Goal: Find specific page/section: Find specific page/section

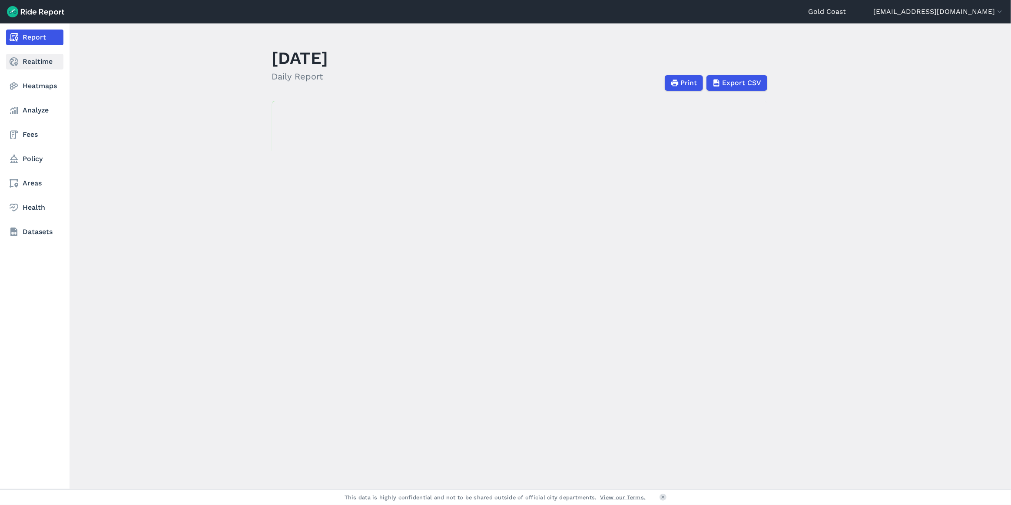
click at [37, 59] on link "Realtime" at bounding box center [34, 62] width 57 height 16
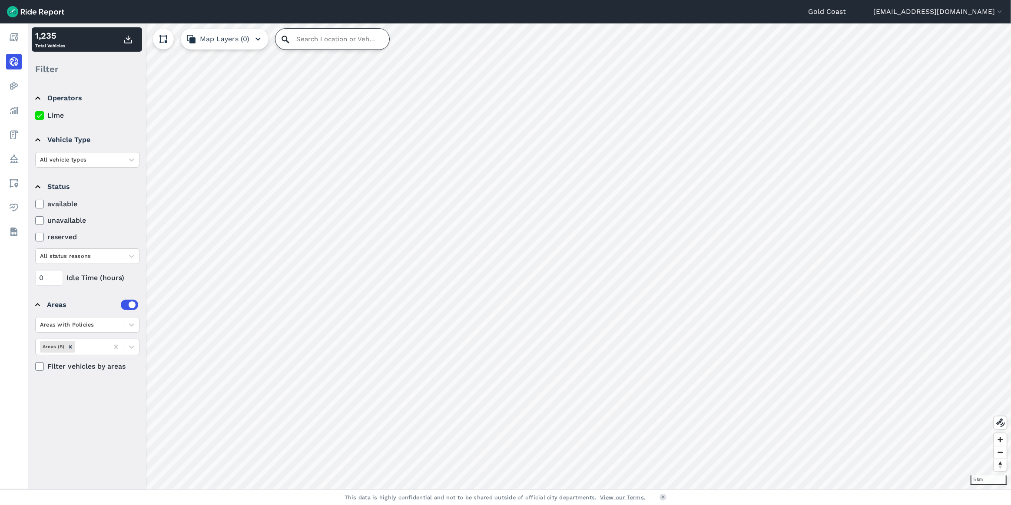
click at [303, 39] on input "Search Location or Vehicles" at bounding box center [332, 39] width 114 height 21
type input "[STREET_ADDRESS]"
click at [378, 38] on icon "Clear" at bounding box center [381, 38] width 7 height 7
type input "[GEOGRAPHIC_DATA], [GEOGRAPHIC_DATA]"
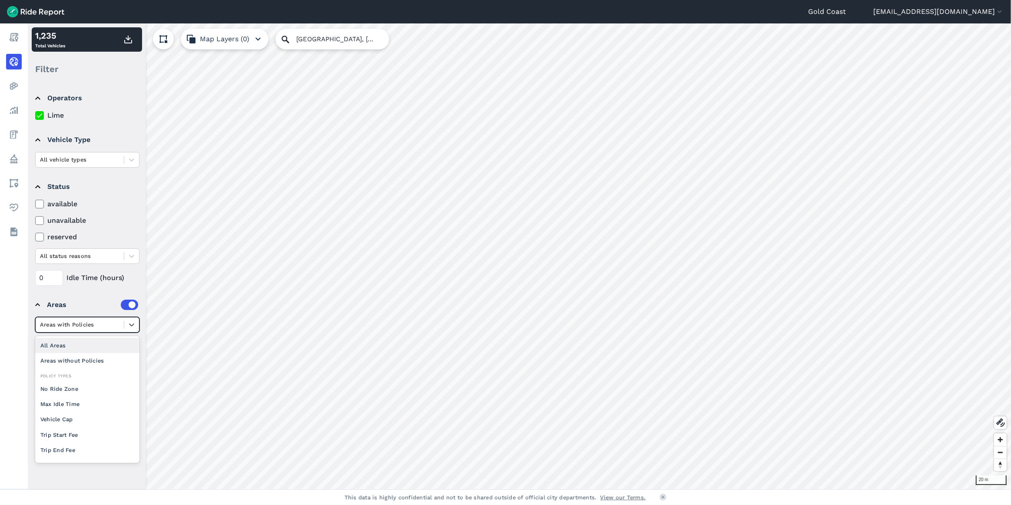
click at [96, 325] on div at bounding box center [79, 325] width 79 height 10
click at [87, 317] on div "Areas with Policies" at bounding box center [87, 325] width 104 height 16
click at [89, 261] on div "All status reasons" at bounding box center [80, 255] width 88 height 13
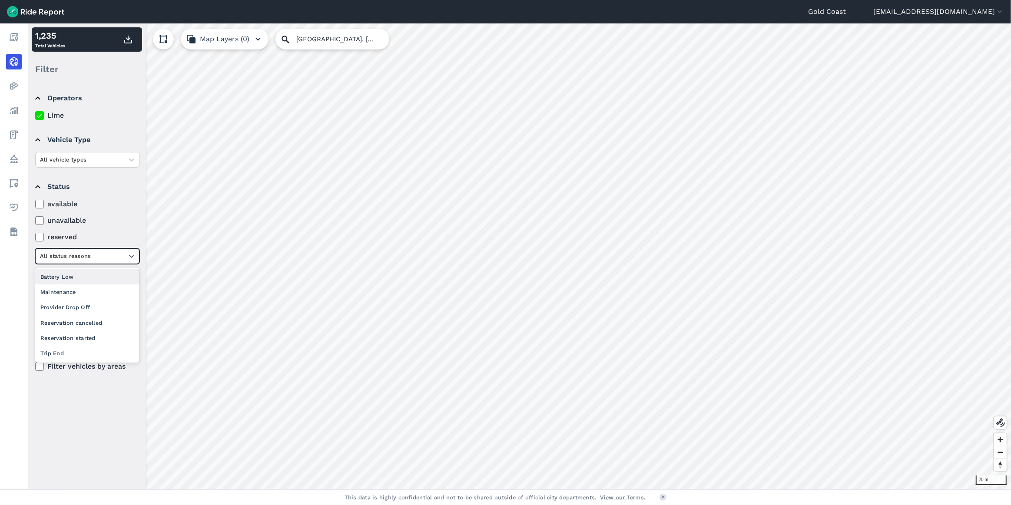
click at [89, 261] on div "All status reasons" at bounding box center [80, 255] width 88 height 13
click at [86, 336] on div "Areas with Policies Areas (5) Filter vehicles by areas" at bounding box center [87, 344] width 104 height 55
click at [87, 332] on div "Areas with Policies Areas (5) Filter vehicles by areas" at bounding box center [87, 344] width 104 height 55
click at [89, 327] on div at bounding box center [79, 325] width 79 height 10
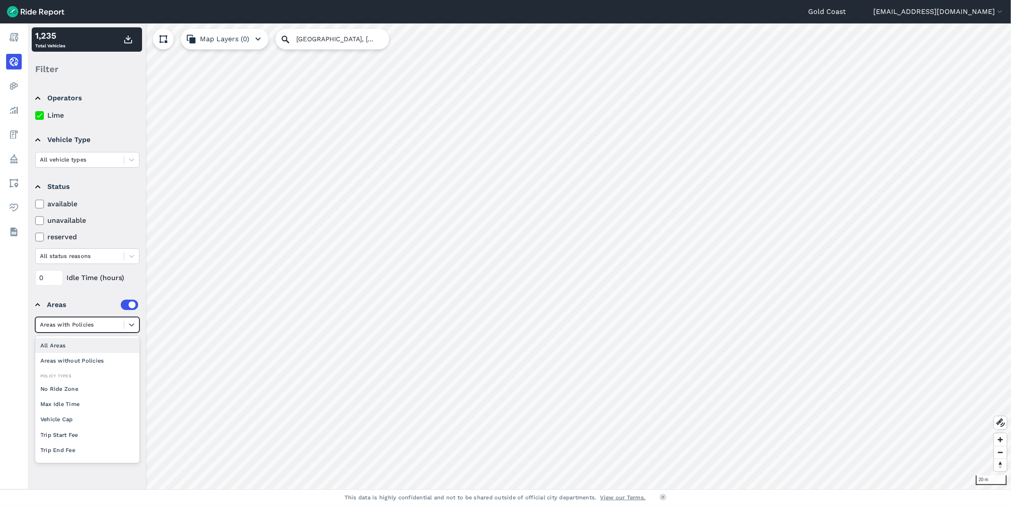
click at [70, 351] on div "All Areas" at bounding box center [87, 345] width 104 height 15
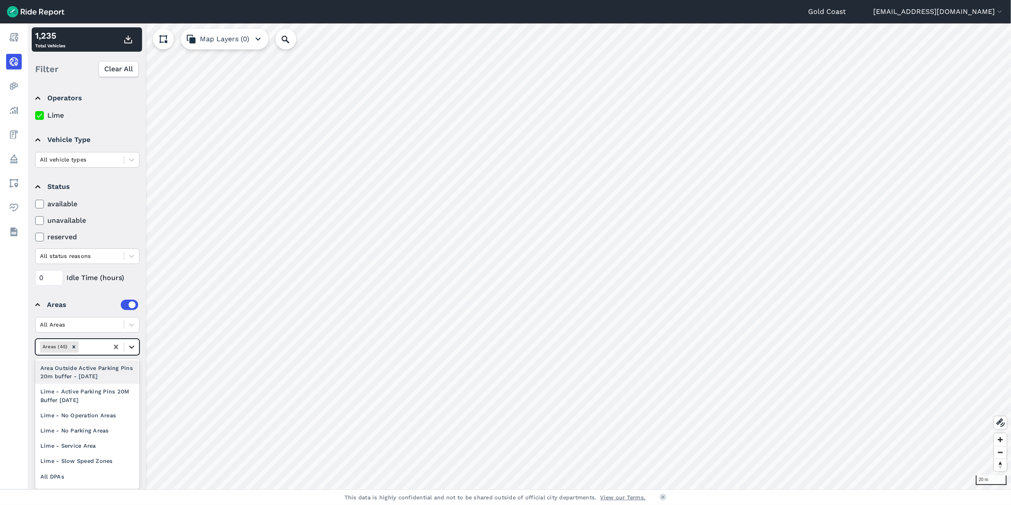
click at [132, 349] on icon at bounding box center [131, 347] width 9 height 9
click at [93, 370] on div "Area Outside Active Parking Pins 20m buffer - [DATE]" at bounding box center [87, 372] width 104 height 23
click at [298, 39] on input "Search Location or Vehicles" at bounding box center [332, 39] width 114 height 21
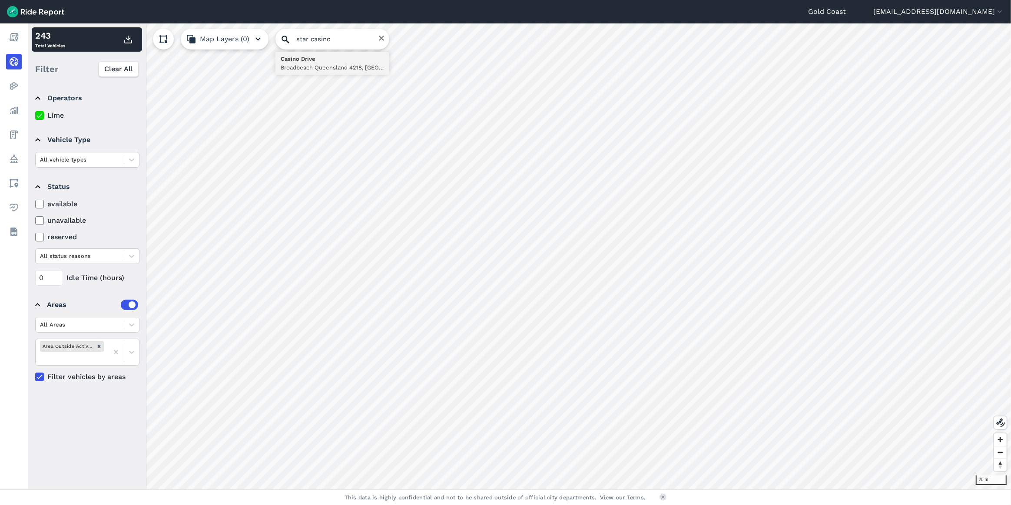
type input "[STREET_ADDRESS]"
